Goal: Task Accomplishment & Management: Use online tool/utility

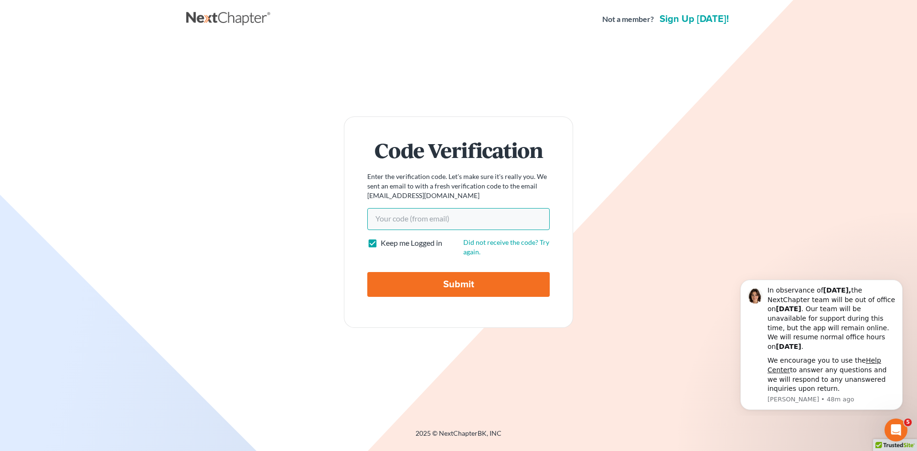
click at [404, 214] on input "Your code(from email)" at bounding box center [458, 219] width 182 height 22
paste input "04f0d9"
type input "04f0d9"
click at [444, 289] on input "Submit" at bounding box center [458, 284] width 182 height 25
type input "Thinking..."
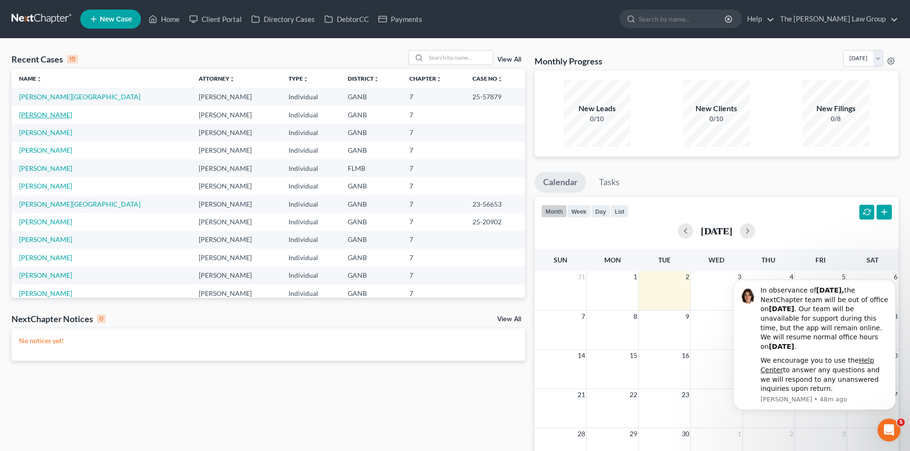
click at [36, 115] on link "[PERSON_NAME]" at bounding box center [45, 115] width 53 height 8
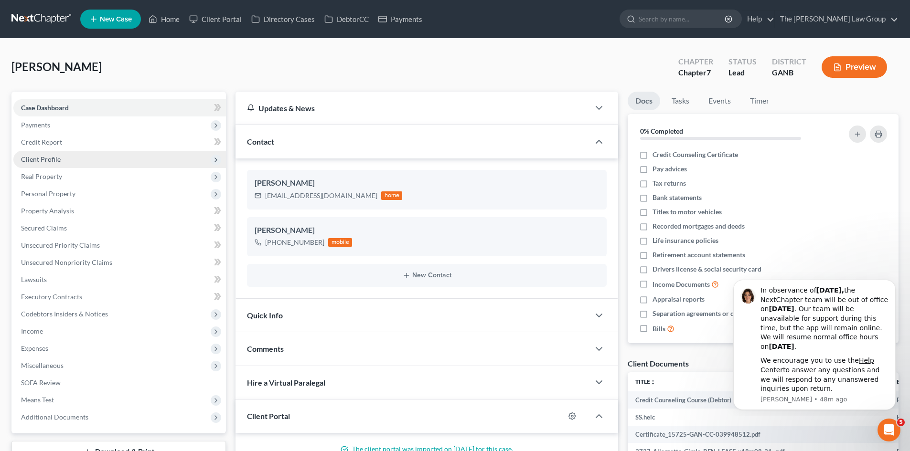
click at [63, 165] on span "Client Profile" at bounding box center [119, 159] width 212 height 17
